Goal: Task Accomplishment & Management: Use online tool/utility

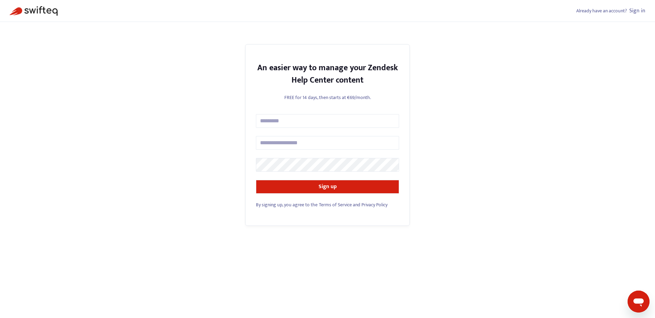
click at [636, 11] on link "Sign in" at bounding box center [638, 10] width 16 height 9
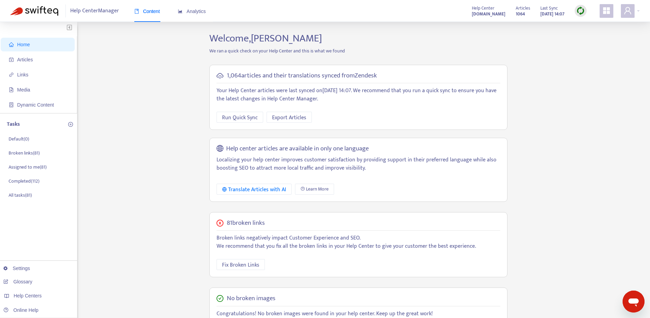
click at [583, 10] on img at bounding box center [581, 11] width 9 height 9
click at [591, 25] on link "Quick Sync" at bounding box center [594, 25] width 29 height 8
click at [22, 154] on p "Broken links ( 81 )" at bounding box center [24, 153] width 31 height 7
